Goal: Find specific page/section: Find specific page/section

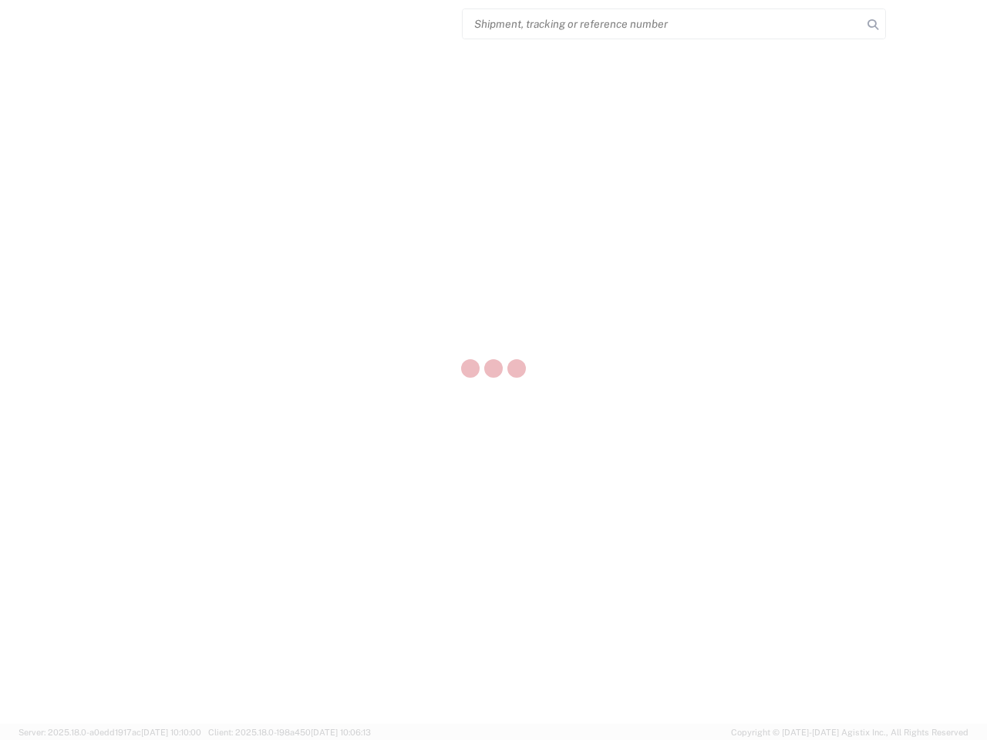
select select "US"
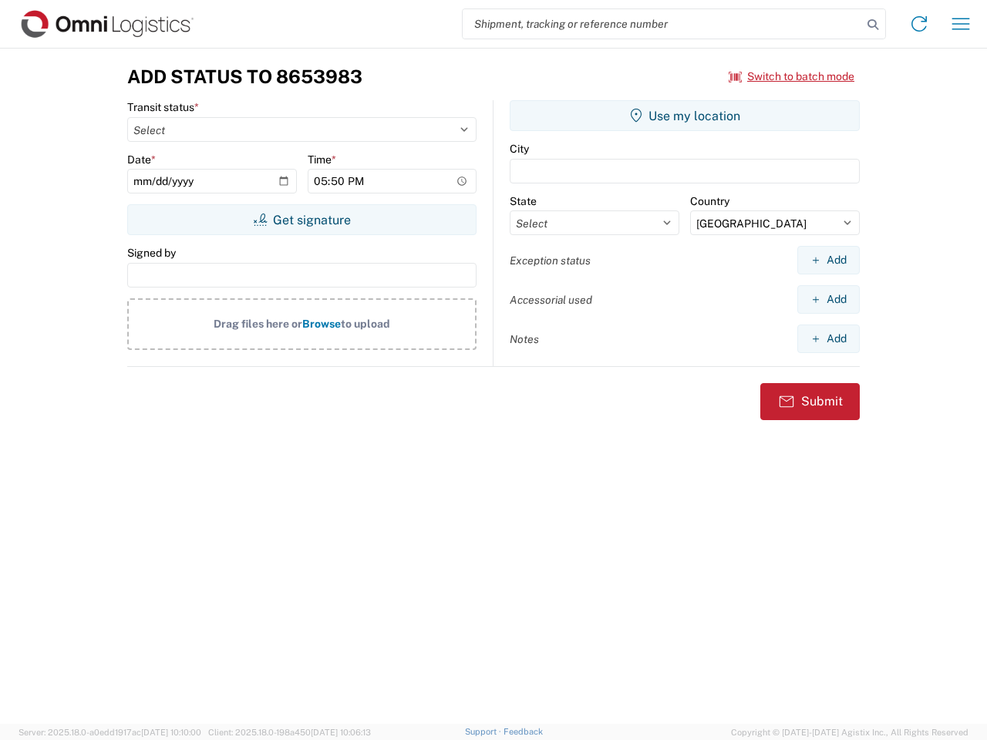
click at [663, 24] on input "search" at bounding box center [663, 23] width 400 height 29
click at [873, 25] on icon at bounding box center [873, 25] width 22 height 22
click at [919, 24] on icon at bounding box center [919, 24] width 25 height 25
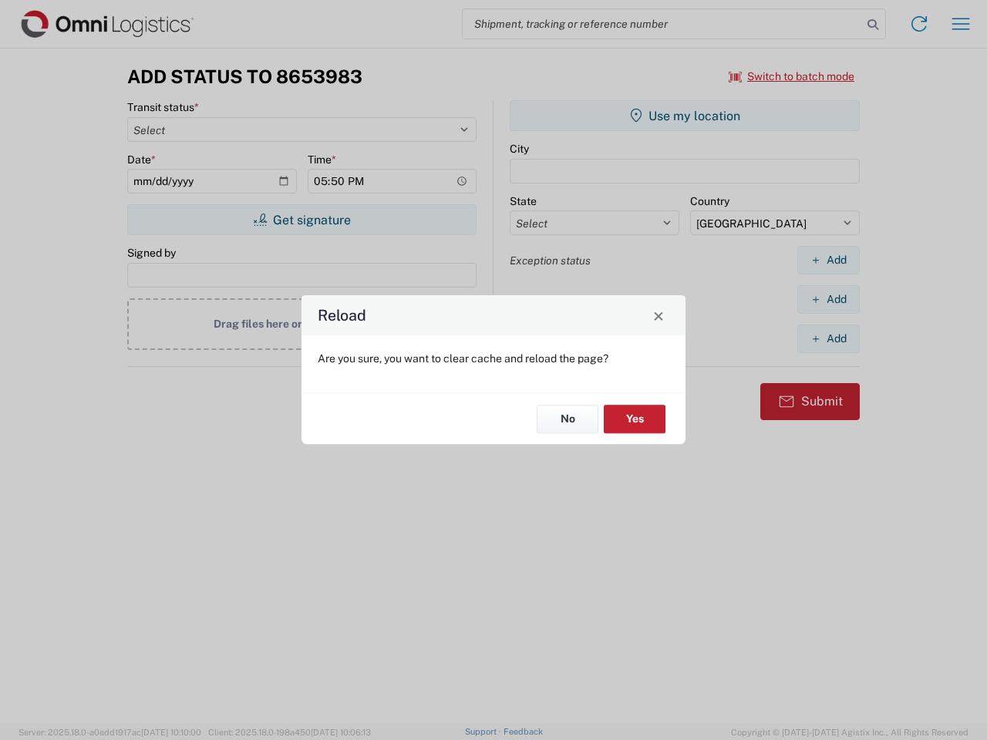
click at [792, 76] on div "Reload Are you sure, you want to clear cache and reload the page? No Yes" at bounding box center [493, 370] width 987 height 740
click at [302, 220] on div "Reload Are you sure, you want to clear cache and reload the page? No Yes" at bounding box center [493, 370] width 987 height 740
click at [685, 116] on div "Reload Are you sure, you want to clear cache and reload the page? No Yes" at bounding box center [493, 370] width 987 height 740
click at [828, 260] on div "Reload Are you sure, you want to clear cache and reload the page? No Yes" at bounding box center [493, 370] width 987 height 740
click at [828, 299] on div "Reload Are you sure, you want to clear cache and reload the page? No Yes" at bounding box center [493, 370] width 987 height 740
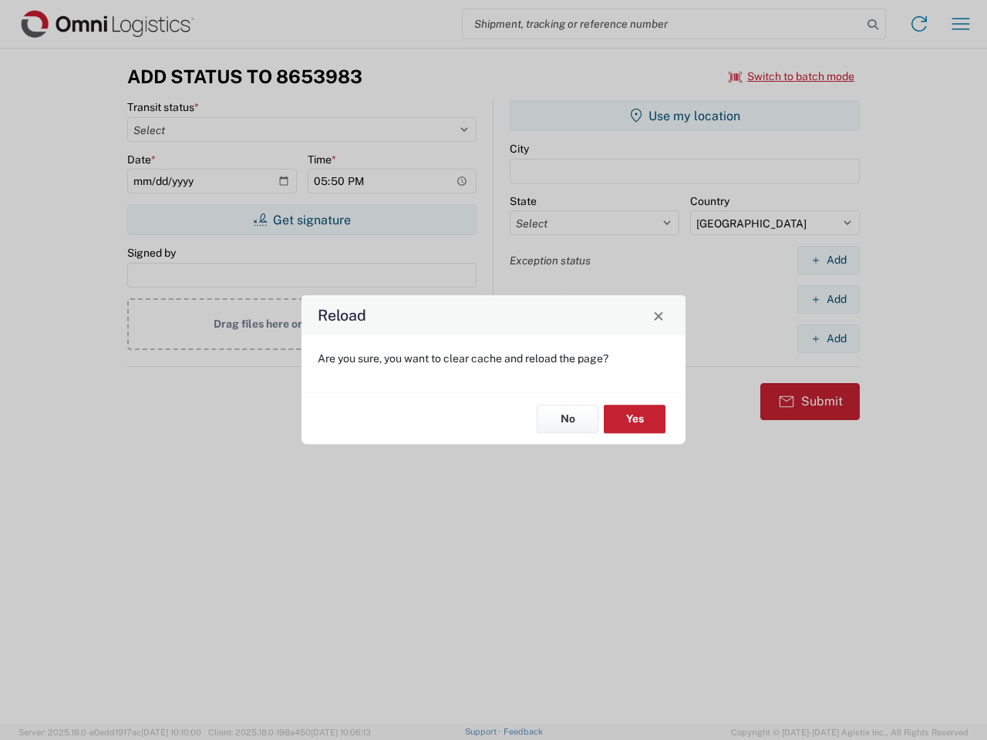
click at [828, 339] on div "Reload Are you sure, you want to clear cache and reload the page? No Yes" at bounding box center [493, 370] width 987 height 740
